Goal: Information Seeking & Learning: Learn about a topic

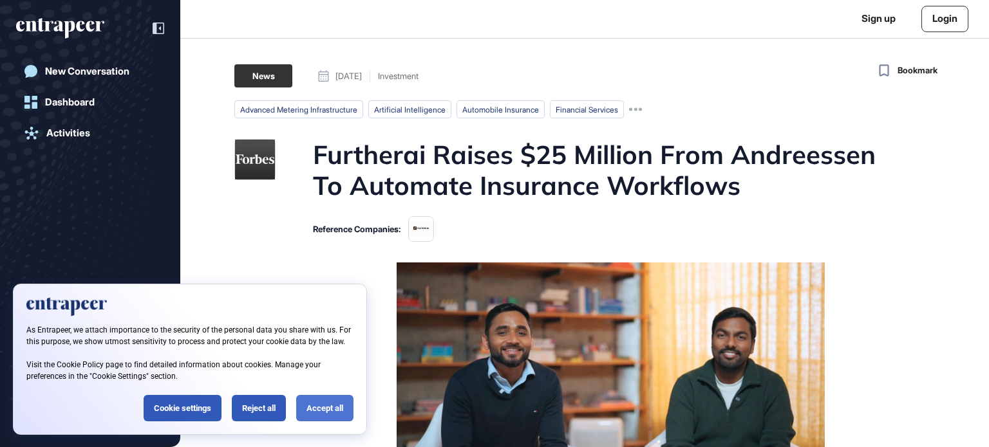
click at [311, 406] on div "Accept all" at bounding box center [324, 408] width 57 height 26
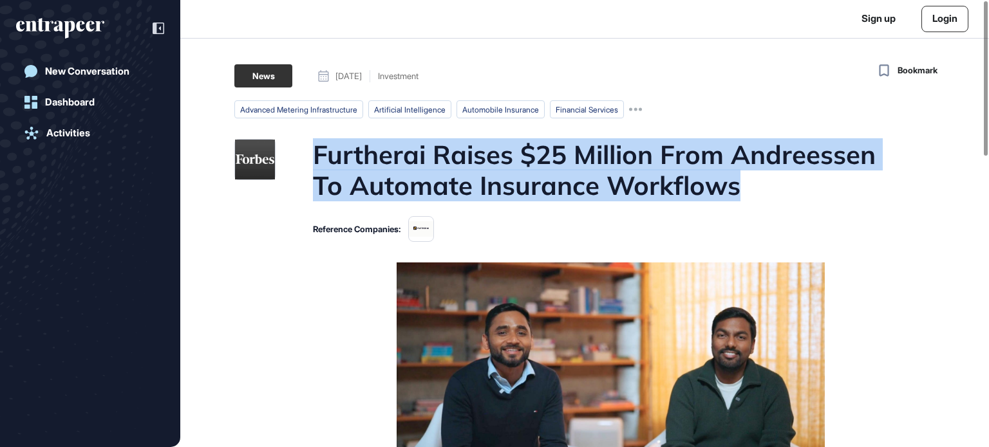
drag, startPoint x: 317, startPoint y: 153, endPoint x: 880, endPoint y: 180, distance: 563.9
click at [880, 180] on h1 "Furtherai Raises $25 Million From Andreessen To Automate Insurance Workflows" at bounding box center [609, 170] width 593 height 62
click at [556, 197] on h1 "Furtherai Raises $25 Million From Andreessen To Automate Insurance Workflows" at bounding box center [609, 170] width 593 height 62
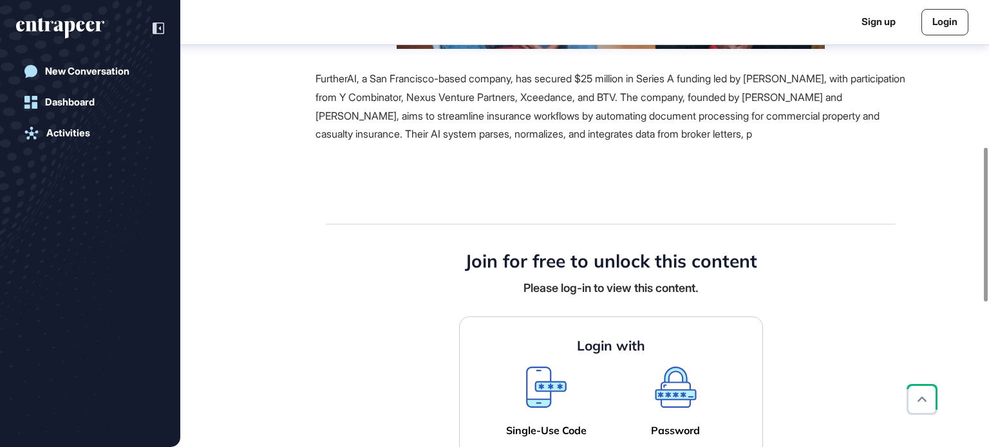
scroll to position [393, 0]
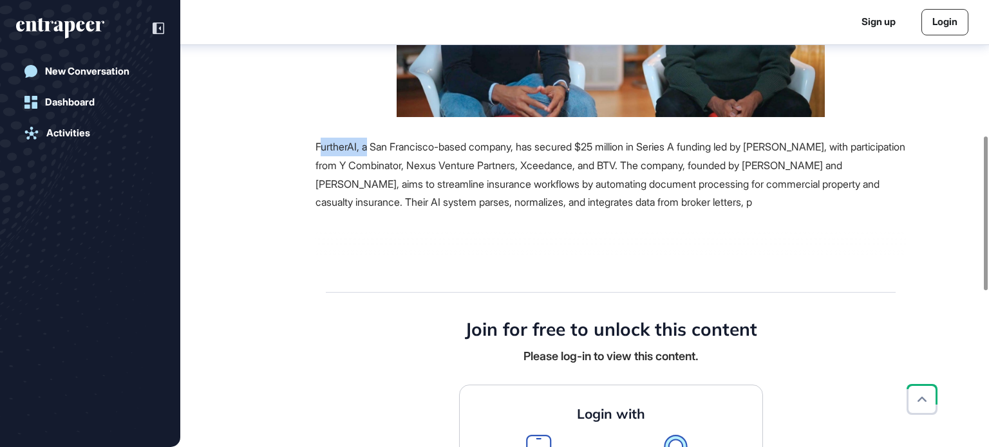
drag, startPoint x: 322, startPoint y: 146, endPoint x: 370, endPoint y: 145, distance: 48.3
click at [370, 145] on span "FurtherAI, a San Francisco-based company, has secured $25 million in Series A f…" at bounding box center [610, 174] width 590 height 68
drag, startPoint x: 422, startPoint y: 146, endPoint x: 523, endPoint y: 147, distance: 101.7
click at [523, 147] on span "FurtherAI, a San Francisco-based company, has secured $25 million in Series A f…" at bounding box center [610, 174] width 590 height 68
click at [583, 147] on span "FurtherAI, a San Francisco-based company, has secured $25 million in Series A f…" at bounding box center [610, 174] width 590 height 68
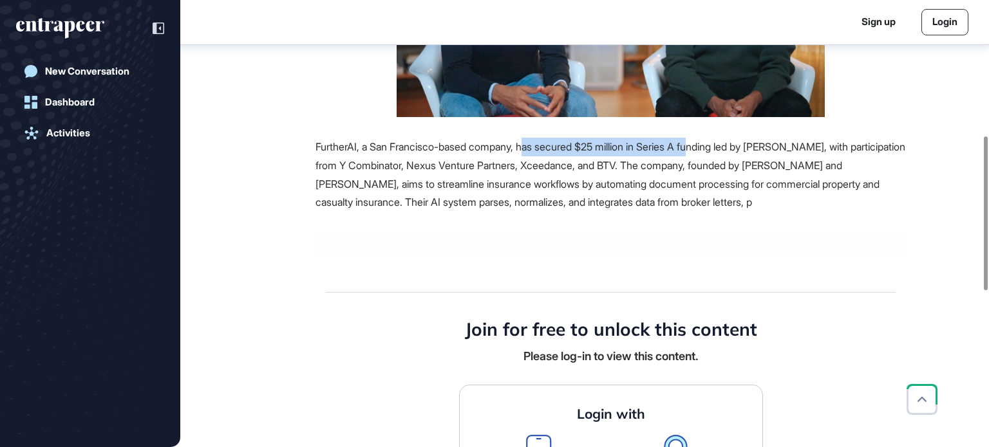
drag, startPoint x: 534, startPoint y: 144, endPoint x: 711, endPoint y: 149, distance: 177.1
click at [711, 149] on span "FurtherAI, a San Francisco-based company, has secured $25 million in Series A f…" at bounding box center [610, 174] width 590 height 68
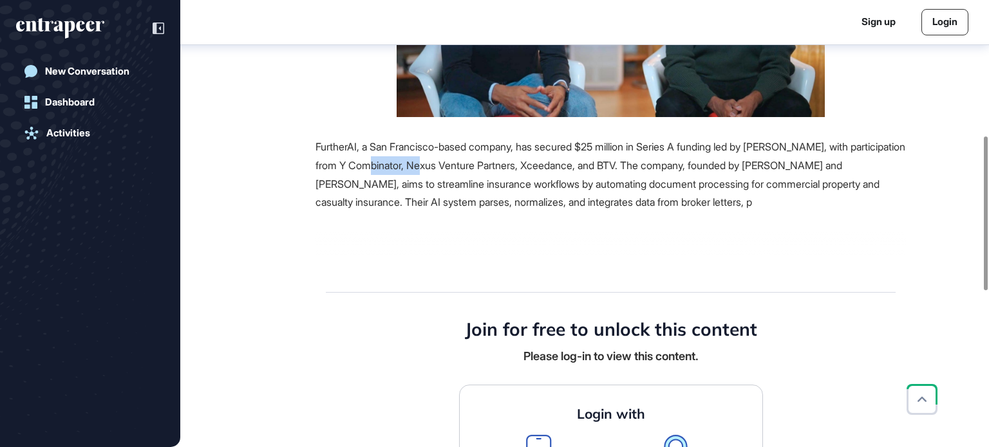
drag, startPoint x: 401, startPoint y: 164, endPoint x: 462, endPoint y: 166, distance: 60.5
click at [462, 166] on span "FurtherAI, a San Francisco-based company, has secured $25 million in Series A f…" at bounding box center [610, 174] width 590 height 68
drag, startPoint x: 483, startPoint y: 166, endPoint x: 630, endPoint y: 149, distance: 147.8
click at [485, 166] on span "FurtherAI, a San Francisco-based company, has secured $25 million in Series A f…" at bounding box center [610, 174] width 590 height 68
drag, startPoint x: 775, startPoint y: 147, endPoint x: 875, endPoint y: 148, distance: 99.8
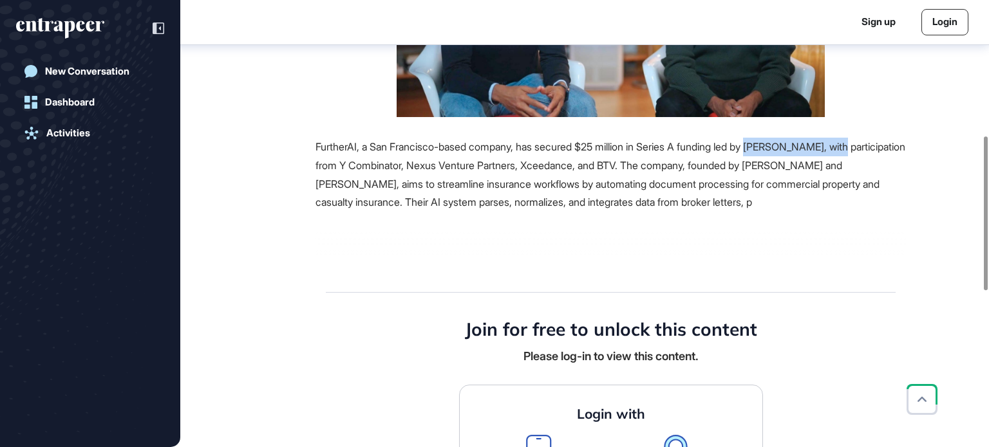
click at [875, 148] on span "FurtherAI, a San Francisco-based company, has secured $25 million in Series A f…" at bounding box center [610, 174] width 590 height 68
click at [819, 142] on span "FurtherAI, a San Francisco-based company, has secured $25 million in Series A f…" at bounding box center [610, 174] width 590 height 68
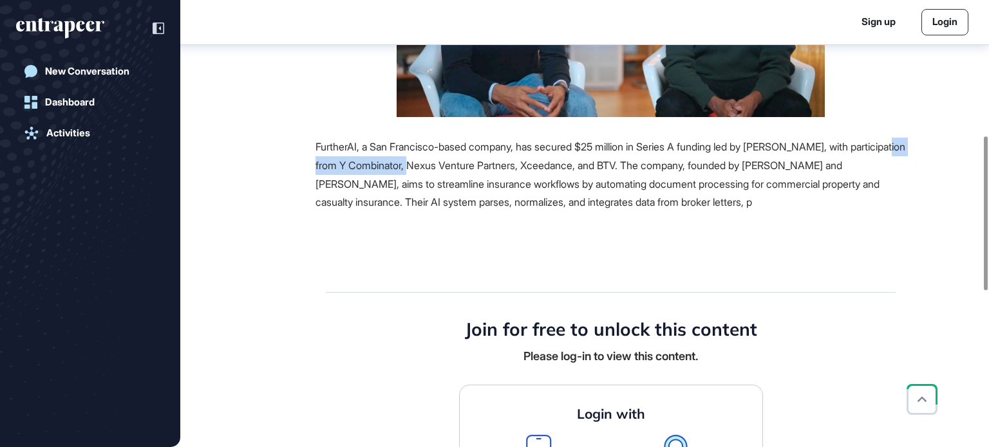
drag, startPoint x: 335, startPoint y: 163, endPoint x: 453, endPoint y: 167, distance: 117.2
click at [453, 167] on span "FurtherAI, a San Francisco-based company, has secured $25 million in Series A f…" at bounding box center [610, 174] width 590 height 68
drag, startPoint x: 485, startPoint y: 164, endPoint x: 568, endPoint y: 162, distance: 83.1
click at [568, 162] on span "FurtherAI, a San Francisco-based company, has secured $25 million in Series A f…" at bounding box center [610, 174] width 590 height 68
drag, startPoint x: 611, startPoint y: 160, endPoint x: 628, endPoint y: 158, distance: 17.4
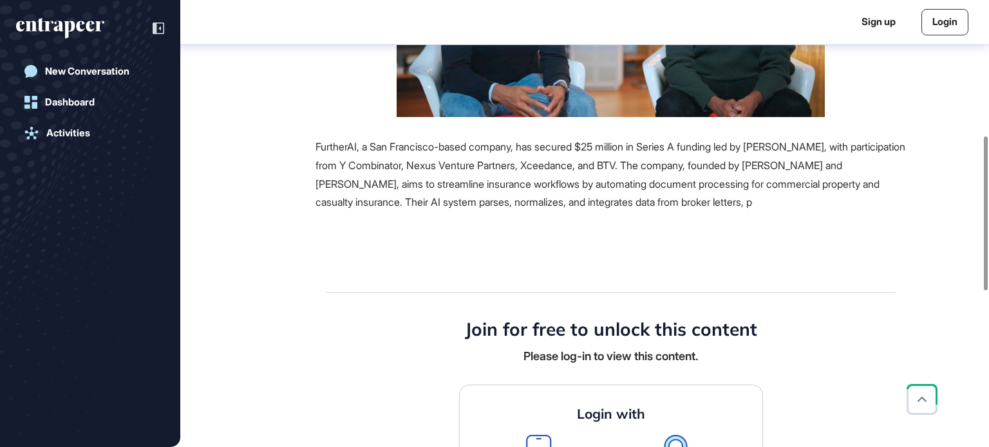
click at [613, 160] on span "FurtherAI, a San Francisco-based company, has secured $25 million in Series A f…" at bounding box center [610, 174] width 590 height 68
drag, startPoint x: 651, startPoint y: 159, endPoint x: 684, endPoint y: 160, distance: 32.2
click at [684, 160] on span "FurtherAI, a San Francisco-based company, has secured $25 million in Series A f…" at bounding box center [610, 174] width 590 height 68
click at [842, 165] on span "FurtherAI, a San Francisco-based company, has secured $25 million in Series A f…" at bounding box center [610, 174] width 590 height 68
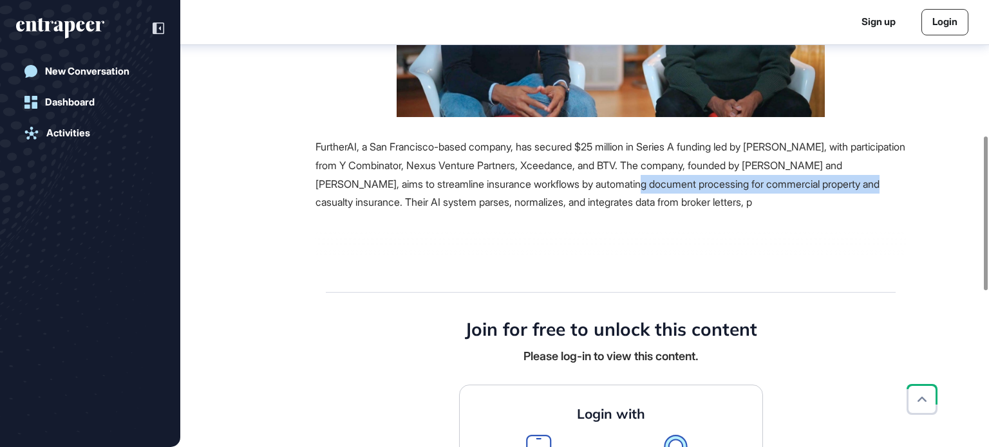
drag, startPoint x: 639, startPoint y: 185, endPoint x: 894, endPoint y: 185, distance: 254.3
click at [894, 185] on span "FurtherAI, a San Francisco-based company, has secured $25 million in Series A f…" at bounding box center [610, 174] width 590 height 68
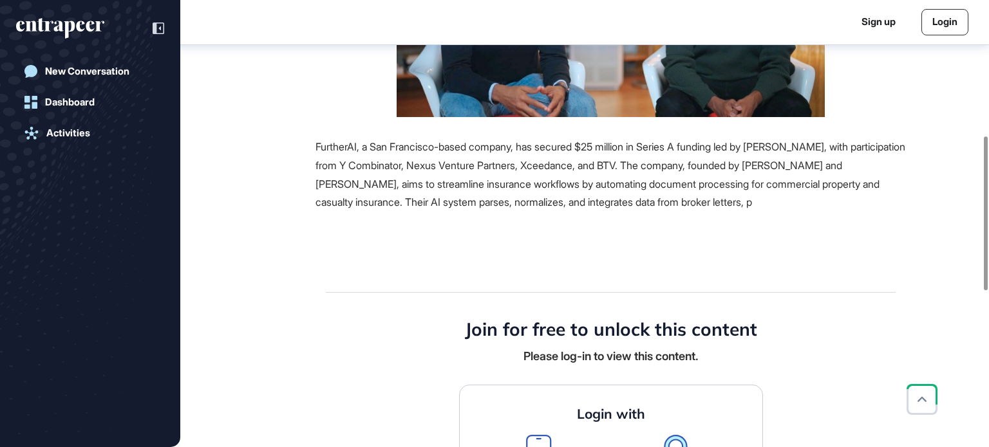
click at [680, 196] on span "FurtherAI, a San Francisco-based company, has secured $25 million in Series A f…" at bounding box center [610, 174] width 590 height 68
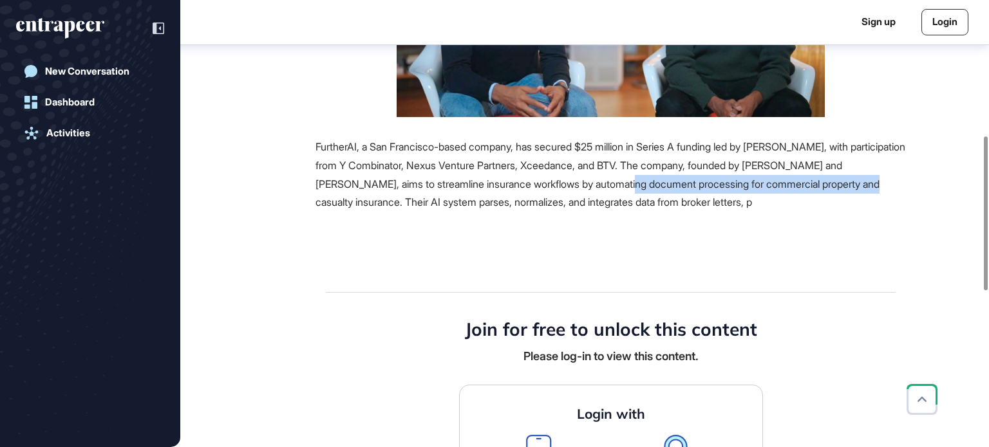
drag, startPoint x: 675, startPoint y: 189, endPoint x: 891, endPoint y: 190, distance: 216.3
click at [891, 190] on span "FurtherAI, a San Francisco-based company, has secured $25 million in Series A f…" at bounding box center [610, 174] width 590 height 68
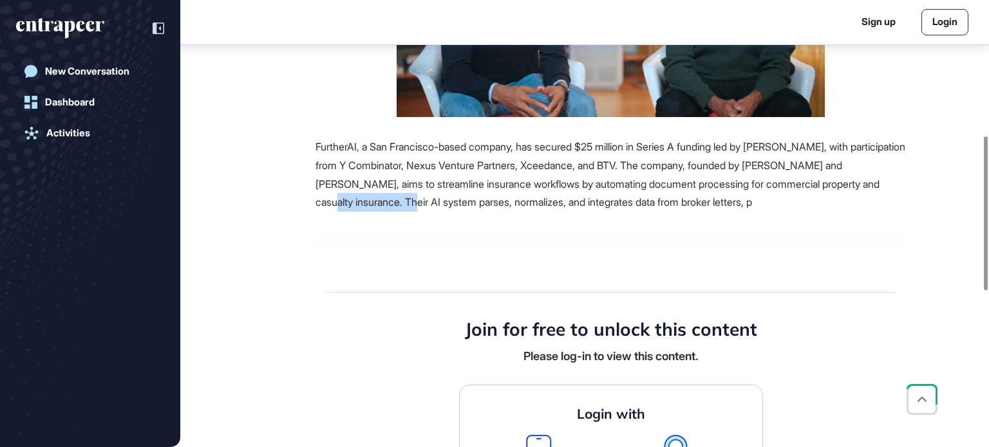
drag, startPoint x: 337, startPoint y: 205, endPoint x: 424, endPoint y: 204, distance: 86.9
click at [424, 204] on span "FurtherAI, a San Francisco-based company, has secured $25 million in Series A f…" at bounding box center [610, 174] width 590 height 68
click at [431, 203] on span "FurtherAI, a San Francisco-based company, has secured $25 million in Series A f…" at bounding box center [610, 174] width 590 height 68
drag, startPoint x: 442, startPoint y: 202, endPoint x: 539, endPoint y: 203, distance: 97.9
click at [539, 203] on span "FurtherAI, a San Francisco-based company, has secured $25 million in Series A f…" at bounding box center [610, 174] width 590 height 68
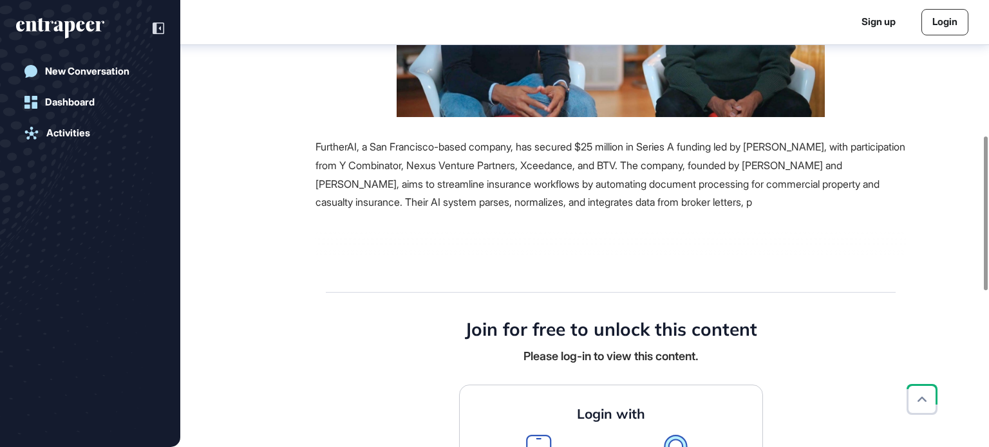
click at [554, 203] on span "FurtherAI, a San Francisco-based company, has secured $25 million in Series A f…" at bounding box center [610, 174] width 590 height 68
drag, startPoint x: 554, startPoint y: 203, endPoint x: 801, endPoint y: 200, distance: 246.6
click at [801, 200] on span "FurtherAI, a San Francisco-based company, has secured $25 million in Series A f…" at bounding box center [610, 174] width 590 height 68
click at [617, 180] on span "FurtherAI, a San Francisco-based company, has secured $25 million in Series A f…" at bounding box center [610, 174] width 590 height 68
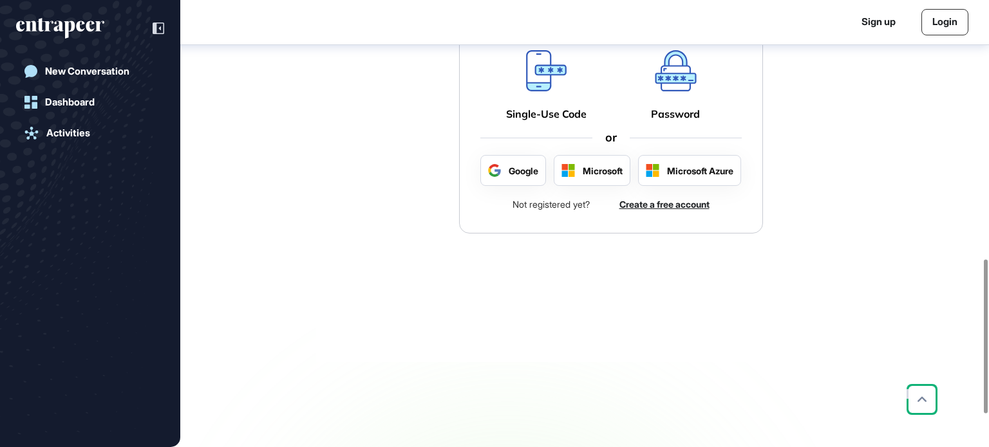
scroll to position [778, 0]
click at [956, 24] on link "Login" at bounding box center [944, 22] width 47 height 26
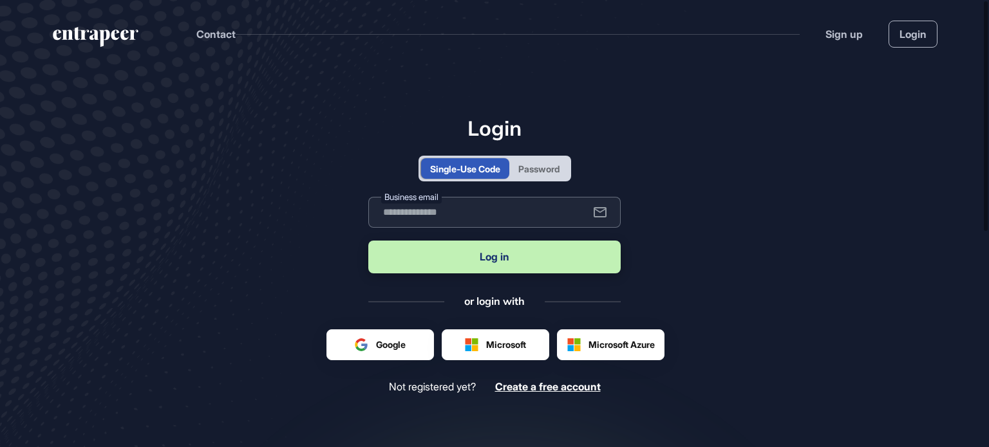
click at [473, 221] on input "text" at bounding box center [494, 212] width 252 height 31
type input "**********"
click at [519, 261] on button "Log in" at bounding box center [494, 257] width 252 height 33
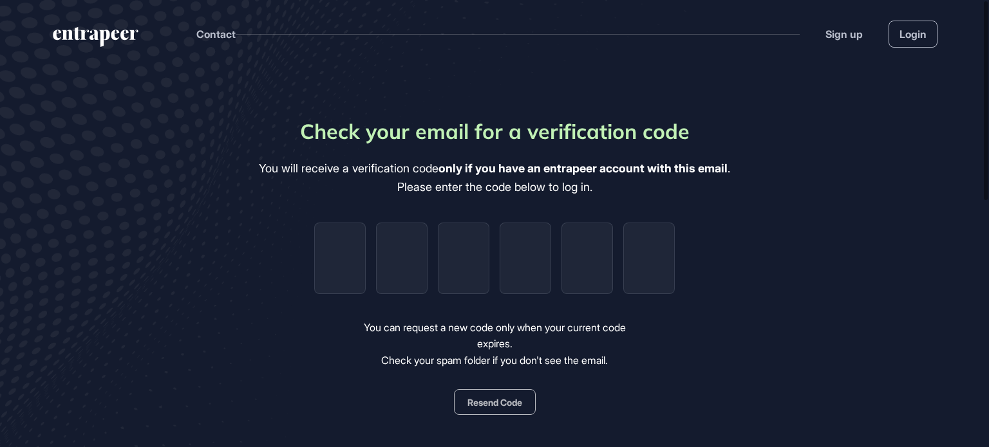
click at [505, 390] on button "Resend Code" at bounding box center [495, 402] width 82 height 26
drag, startPoint x: 419, startPoint y: 174, endPoint x: 525, endPoint y: 172, distance: 106.2
click at [525, 172] on div "You will receive a verification code only if you have an entrapeer account with…" at bounding box center [494, 178] width 471 height 37
click at [644, 164] on b "only if you have an entrapeer account with this email" at bounding box center [582, 169] width 289 height 14
drag, startPoint x: 677, startPoint y: 164, endPoint x: 729, endPoint y: 165, distance: 52.8
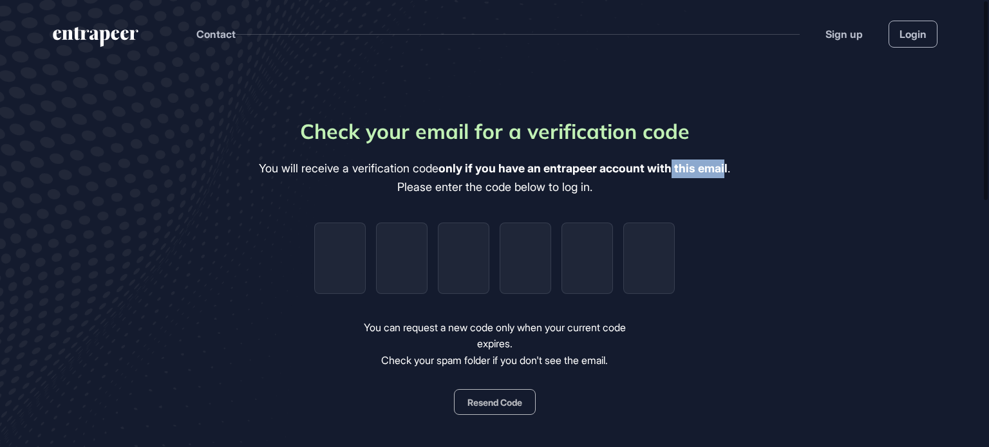
click at [727, 165] on b "only if you have an entrapeer account with this email" at bounding box center [582, 169] width 289 height 14
click at [547, 186] on div "You will receive a verification code only if you have an entrapeer account with…" at bounding box center [494, 178] width 471 height 37
click at [914, 33] on link "Login" at bounding box center [912, 34] width 49 height 27
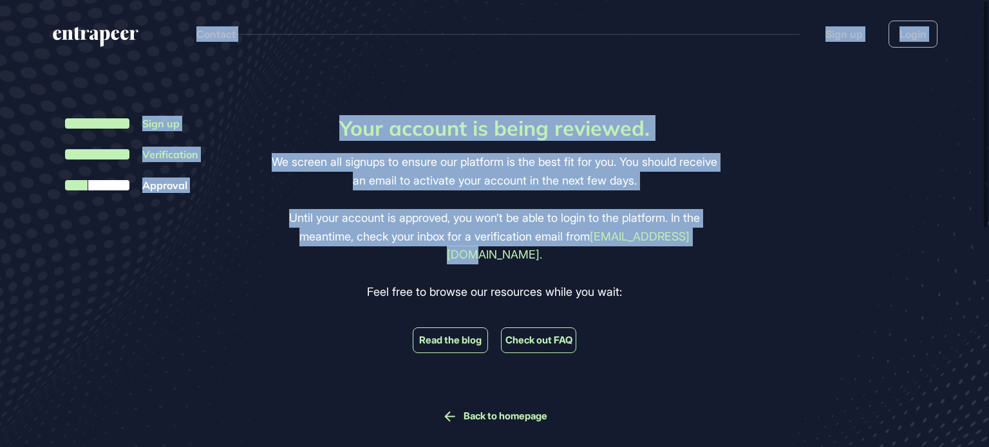
drag, startPoint x: 8, startPoint y: 24, endPoint x: 877, endPoint y: 295, distance: 911.0
click at [877, 295] on div "Contact Sign up Login Sign up Verification Approval Your account is being revie…" at bounding box center [494, 440] width 989 height 880
click at [574, 61] on header "Contact Sign up Login" at bounding box center [494, 31] width 989 height 62
click at [536, 160] on p "We screen all signups to ensure our platform is the best fit for you. You shoul…" at bounding box center [495, 171] width 454 height 37
click at [538, 166] on p "We screen all signups to ensure our platform is the best fit for you. You shoul…" at bounding box center [495, 171] width 454 height 37
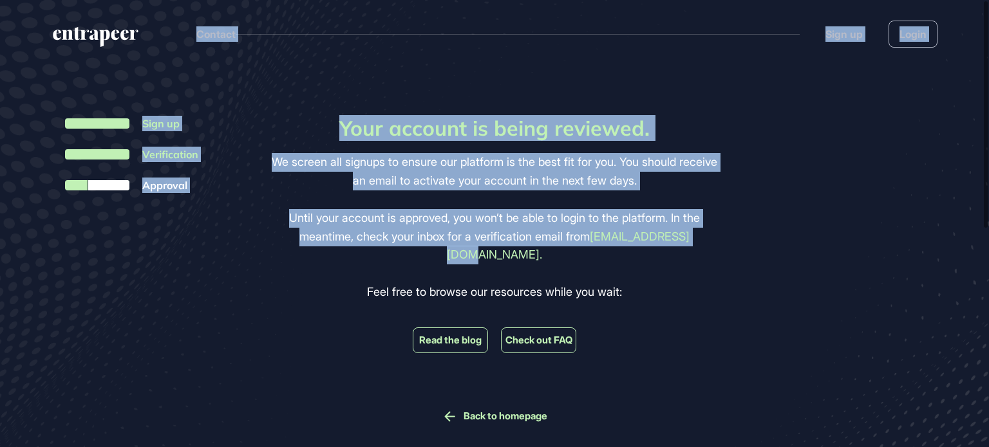
click at [809, 243] on div "Your account is being reviewed. We screen all signups to ensure our platform is…" at bounding box center [494, 327] width 989 height 518
click at [809, 240] on div "Your account is being reviewed. We screen all signups to ensure our platform is…" at bounding box center [494, 327] width 989 height 518
click at [165, 263] on div "Your account is being reviewed. We screen all signups to ensure our platform is…" at bounding box center [494, 327] width 989 height 518
click at [164, 258] on div "Your account is being reviewed. We screen all signups to ensure our platform is…" at bounding box center [494, 327] width 989 height 518
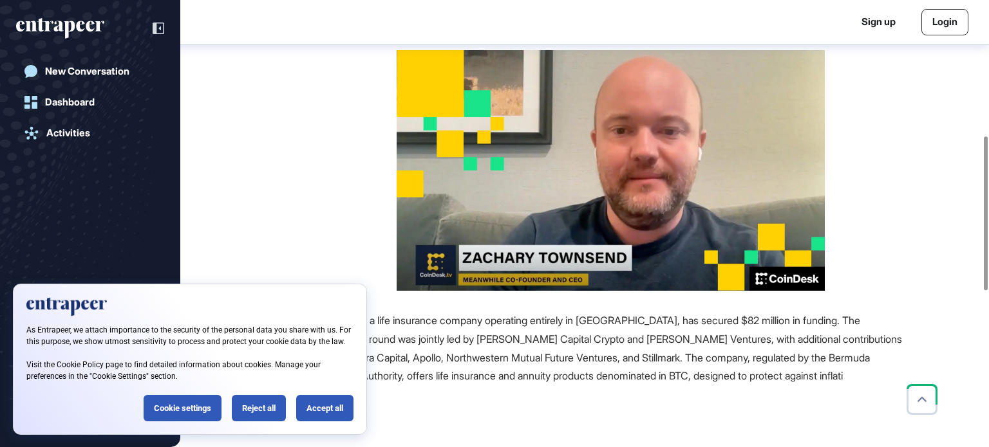
scroll to position [393, 0]
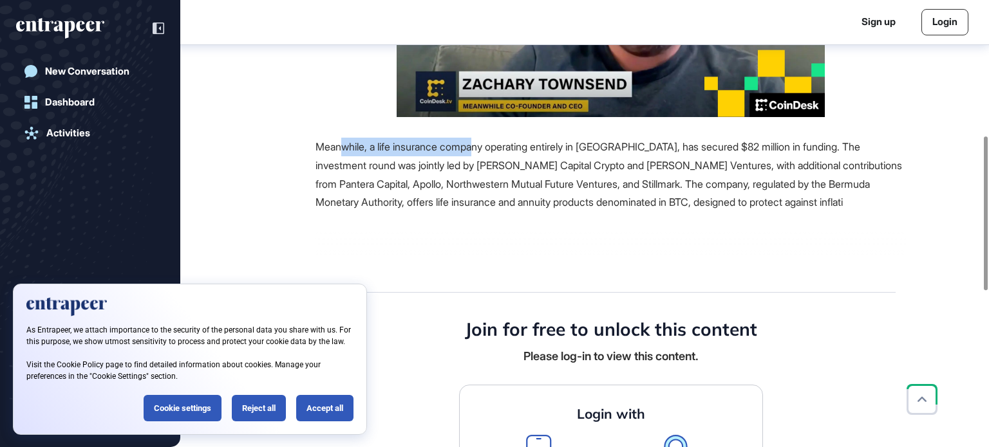
drag, startPoint x: 344, startPoint y: 142, endPoint x: 480, endPoint y: 155, distance: 136.5
click at [480, 155] on div "Meanwhile, a life insurance company operating entirely in [GEOGRAPHIC_DATA], ha…" at bounding box center [610, 175] width 590 height 74
click at [449, 155] on div "Meanwhile, a life insurance company operating entirely in [GEOGRAPHIC_DATA], ha…" at bounding box center [610, 175] width 590 height 74
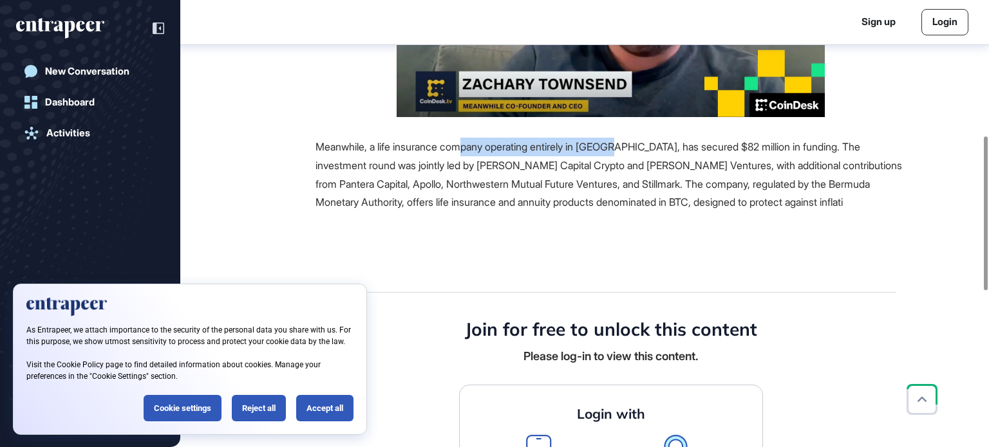
drag, startPoint x: 469, startPoint y: 151, endPoint x: 621, endPoint y: 155, distance: 152.6
click at [621, 155] on div "Meanwhile, a life insurance company operating entirely in [GEOGRAPHIC_DATA], ha…" at bounding box center [610, 175] width 590 height 74
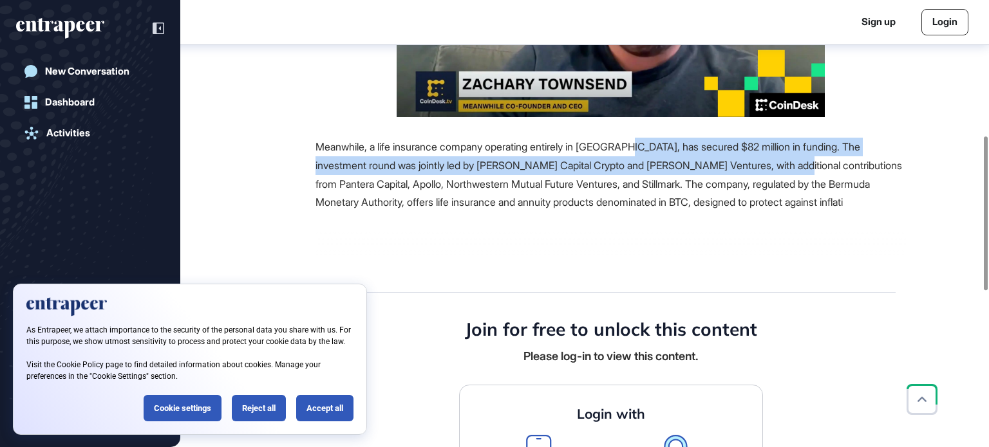
drag, startPoint x: 635, startPoint y: 154, endPoint x: 804, endPoint y: 153, distance: 168.7
click at [798, 162] on div "Meanwhile, a life insurance company operating entirely in [GEOGRAPHIC_DATA], ha…" at bounding box center [610, 175] width 590 height 74
click at [805, 153] on div "Meanwhile, a life insurance company operating entirely in [GEOGRAPHIC_DATA], ha…" at bounding box center [610, 175] width 590 height 74
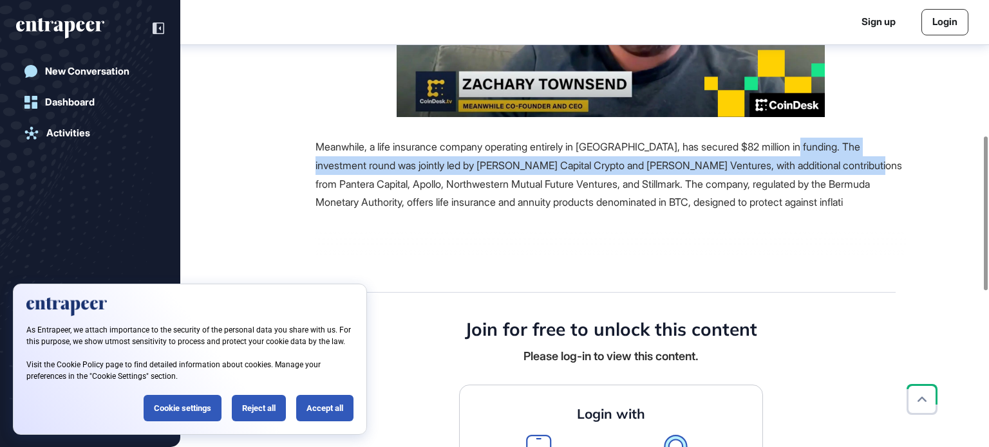
drag, startPoint x: 805, startPoint y: 151, endPoint x: 886, endPoint y: 162, distance: 81.2
click at [886, 162] on span "Meanwhile, a life insurance company operating entirely in [GEOGRAPHIC_DATA], ha…" at bounding box center [608, 174] width 586 height 68
click at [388, 172] on div "Meanwhile, a life insurance company operating entirely in [GEOGRAPHIC_DATA], ha…" at bounding box center [610, 175] width 590 height 74
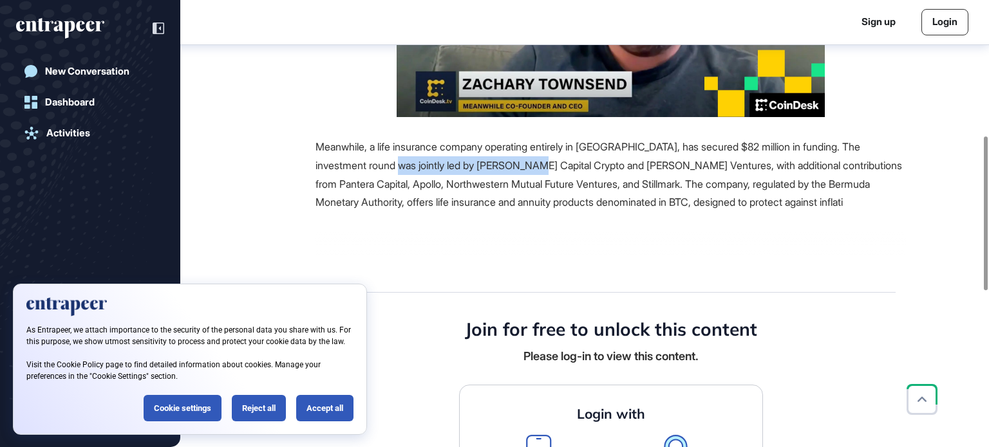
drag, startPoint x: 391, startPoint y: 169, endPoint x: 551, endPoint y: 162, distance: 159.8
click at [533, 168] on span "Meanwhile, a life insurance company operating entirely in [GEOGRAPHIC_DATA], ha…" at bounding box center [608, 174] width 586 height 68
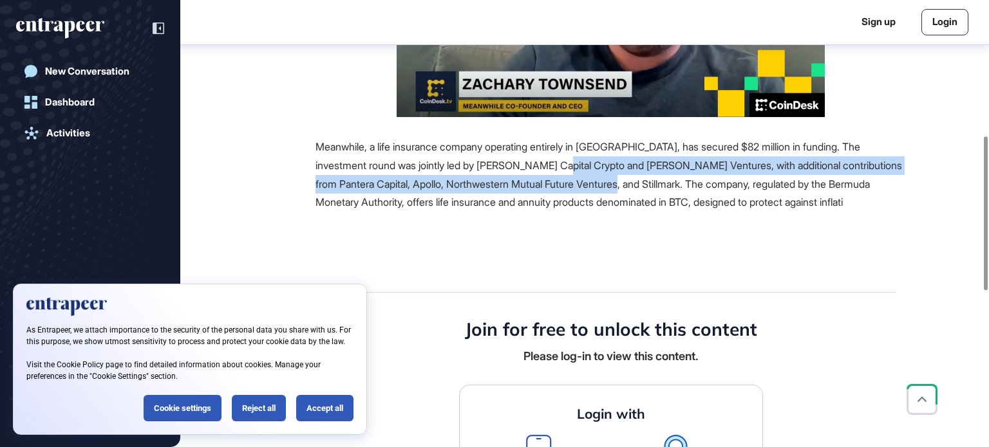
drag, startPoint x: 559, startPoint y: 167, endPoint x: 634, endPoint y: 175, distance: 75.1
click at [634, 175] on div "Meanwhile, a life insurance company operating entirely in [GEOGRAPHIC_DATA], ha…" at bounding box center [610, 175] width 590 height 74
click at [731, 172] on div "Meanwhile, a life insurance company operating entirely in [GEOGRAPHIC_DATA], ha…" at bounding box center [610, 175] width 590 height 74
click at [735, 167] on span "Meanwhile, a life insurance company operating entirely in [GEOGRAPHIC_DATA], ha…" at bounding box center [608, 174] width 586 height 68
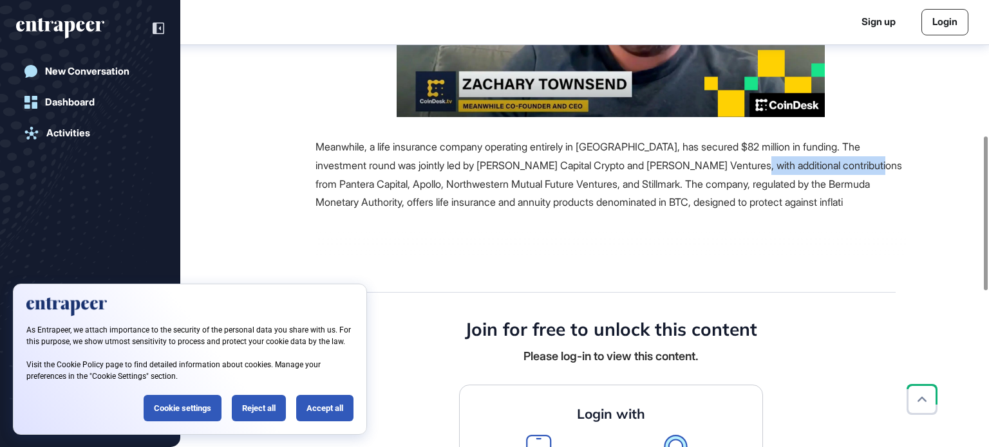
drag, startPoint x: 746, startPoint y: 165, endPoint x: 885, endPoint y: 173, distance: 139.3
click at [885, 173] on div "Meanwhile, a life insurance company operating entirely in [GEOGRAPHIC_DATA], ha…" at bounding box center [610, 175] width 590 height 74
click at [482, 177] on div "Meanwhile, a life insurance company operating entirely in [GEOGRAPHIC_DATA], ha…" at bounding box center [610, 175] width 590 height 74
drag, startPoint x: 410, startPoint y: 183, endPoint x: 525, endPoint y: 184, distance: 115.2
click at [525, 184] on span "Meanwhile, a life insurance company operating entirely in [GEOGRAPHIC_DATA], ha…" at bounding box center [608, 174] width 586 height 68
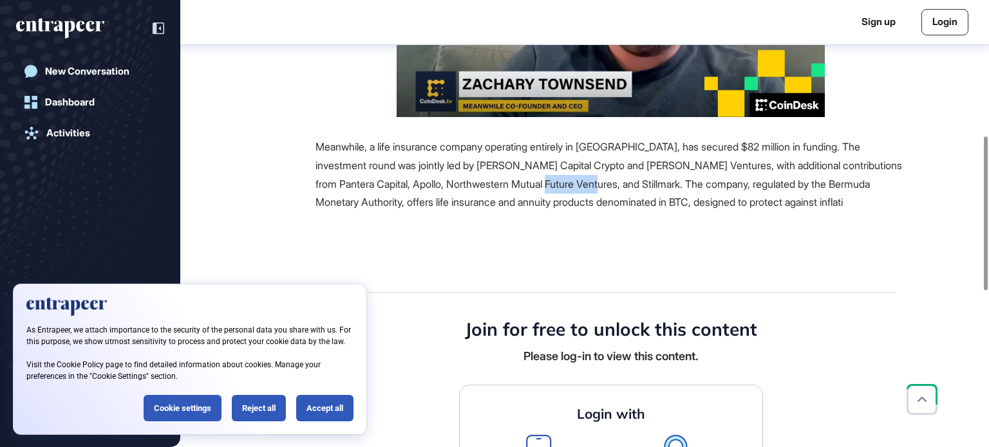
drag, startPoint x: 556, startPoint y: 185, endPoint x: 613, endPoint y: 191, distance: 57.0
click at [613, 191] on div "Meanwhile, a life insurance company operating entirely in [GEOGRAPHIC_DATA], ha…" at bounding box center [610, 175] width 590 height 74
drag, startPoint x: 679, startPoint y: 187, endPoint x: 760, endPoint y: 192, distance: 81.3
click at [683, 187] on span "Meanwhile, a life insurance company operating entirely in [GEOGRAPHIC_DATA], ha…" at bounding box center [608, 174] width 586 height 68
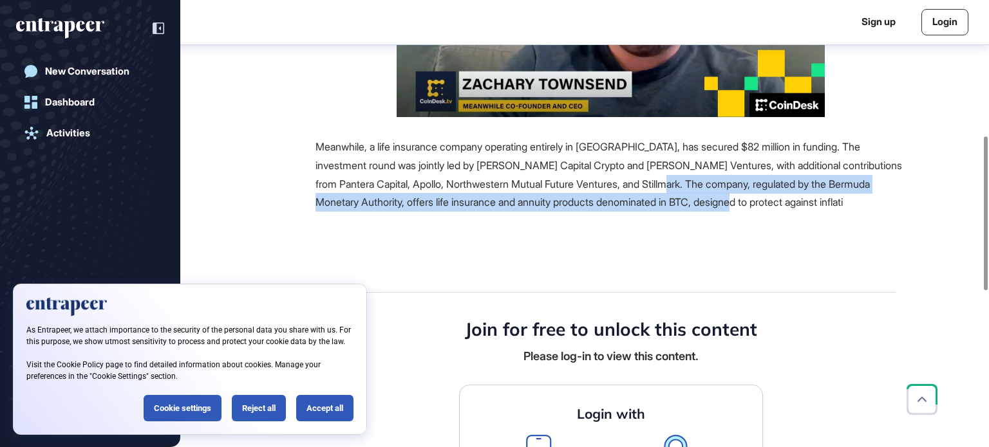
drag, startPoint x: 760, startPoint y: 192, endPoint x: 792, endPoint y: 196, distance: 33.0
click at [792, 196] on div "Meanwhile, a life insurance company operating entirely in [GEOGRAPHIC_DATA], ha…" at bounding box center [610, 175] width 590 height 74
click at [794, 196] on div "Meanwhile, a life insurance company operating entirely in [GEOGRAPHIC_DATA], ha…" at bounding box center [610, 175] width 590 height 74
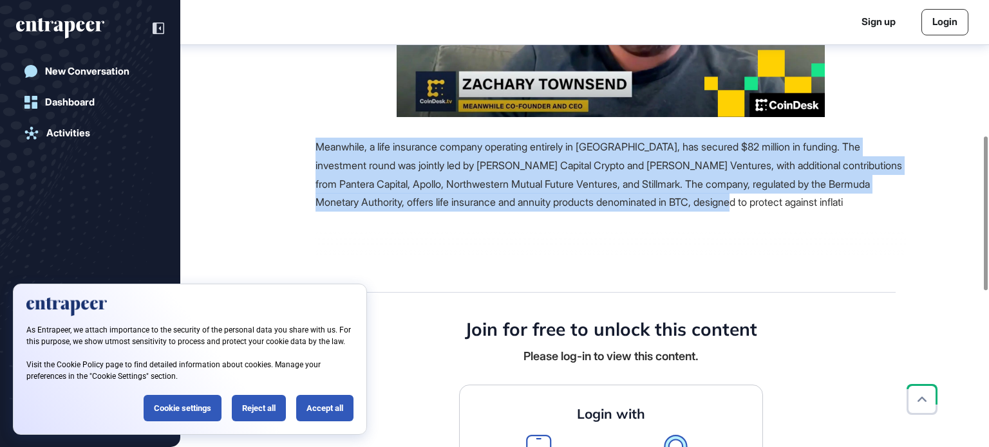
drag, startPoint x: 777, startPoint y: 203, endPoint x: 314, endPoint y: 131, distance: 468.4
click at [314, 131] on div "Source Reference Companies +2 Meanwhile, a life insurance company operating ent…" at bounding box center [569, 369] width 671 height 987
click at [373, 176] on div "Meanwhile, a life insurance company operating entirely in [GEOGRAPHIC_DATA], ha…" at bounding box center [610, 175] width 590 height 74
click at [365, 185] on span "Meanwhile, a life insurance company operating entirely in [GEOGRAPHIC_DATA], ha…" at bounding box center [608, 174] width 586 height 68
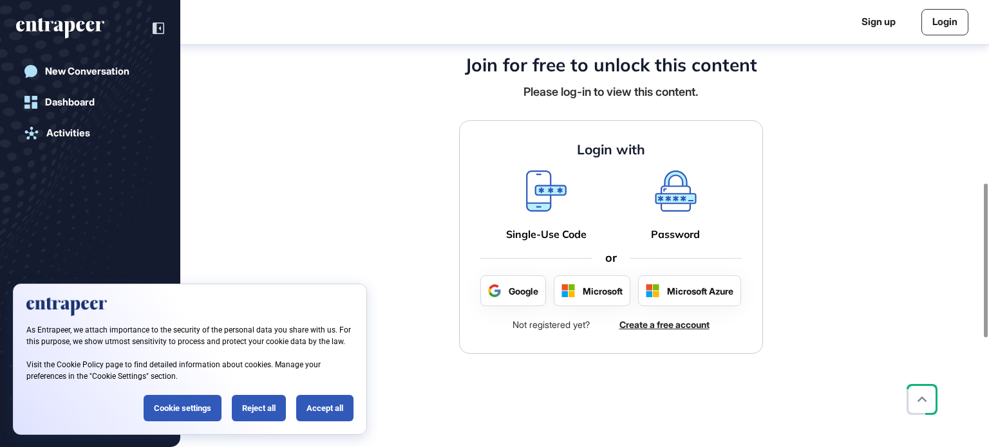
scroll to position [523, 0]
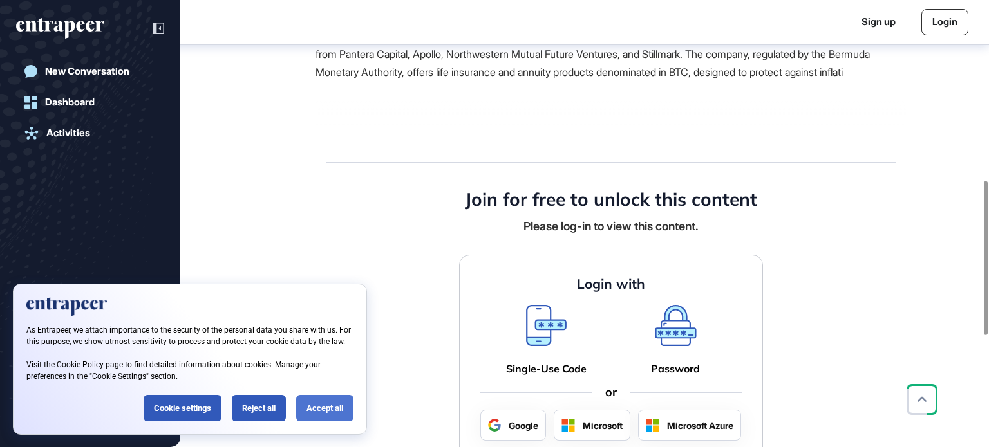
click at [326, 409] on div "Accept all" at bounding box center [324, 408] width 57 height 26
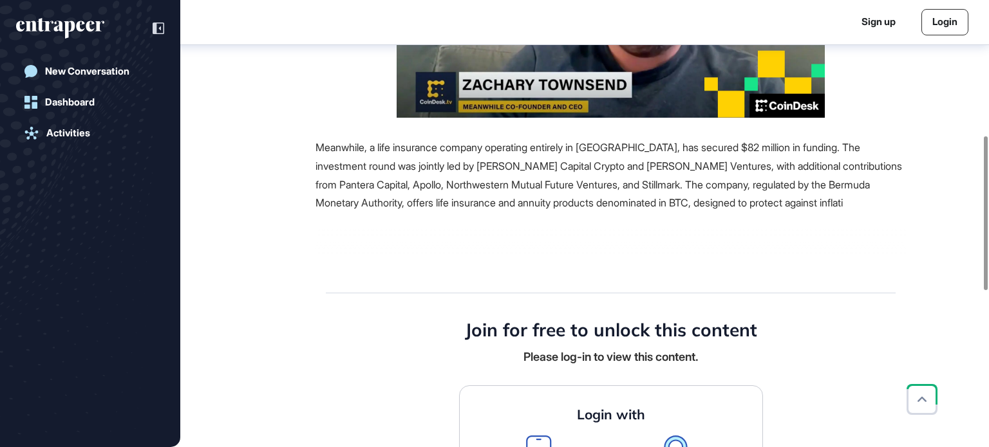
scroll to position [393, 0]
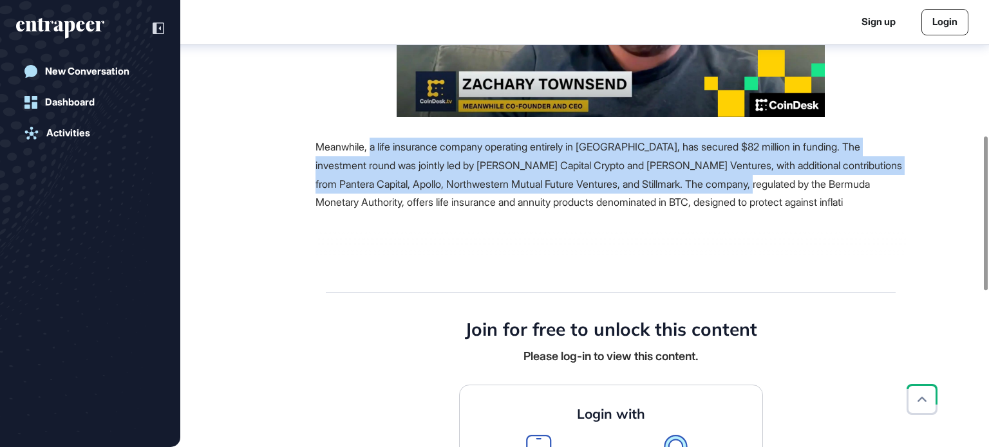
drag, startPoint x: 372, startPoint y: 144, endPoint x: 791, endPoint y: 188, distance: 420.8
click at [791, 188] on span "Meanwhile, a life insurance company operating entirely in [GEOGRAPHIC_DATA], ha…" at bounding box center [608, 174] width 586 height 68
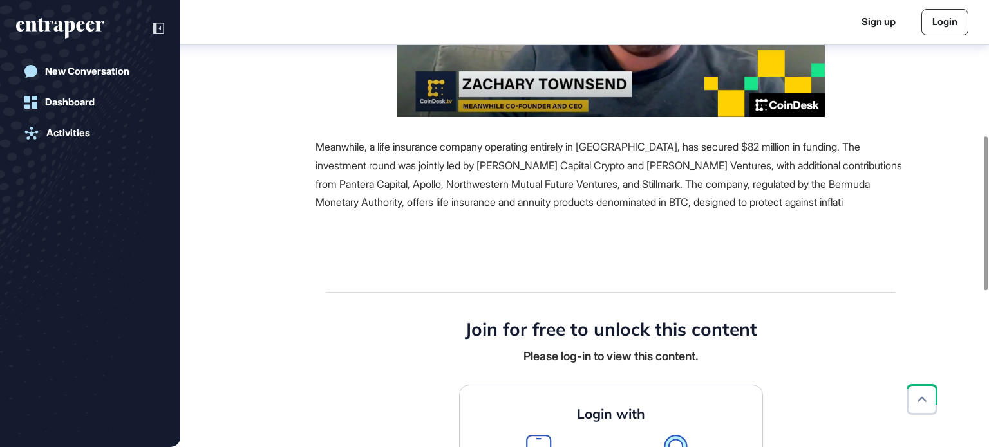
click at [790, 200] on div "Meanwhile, a life insurance company operating entirely in [GEOGRAPHIC_DATA], ha…" at bounding box center [610, 175] width 590 height 74
